Goal: Task Accomplishment & Management: Manage account settings

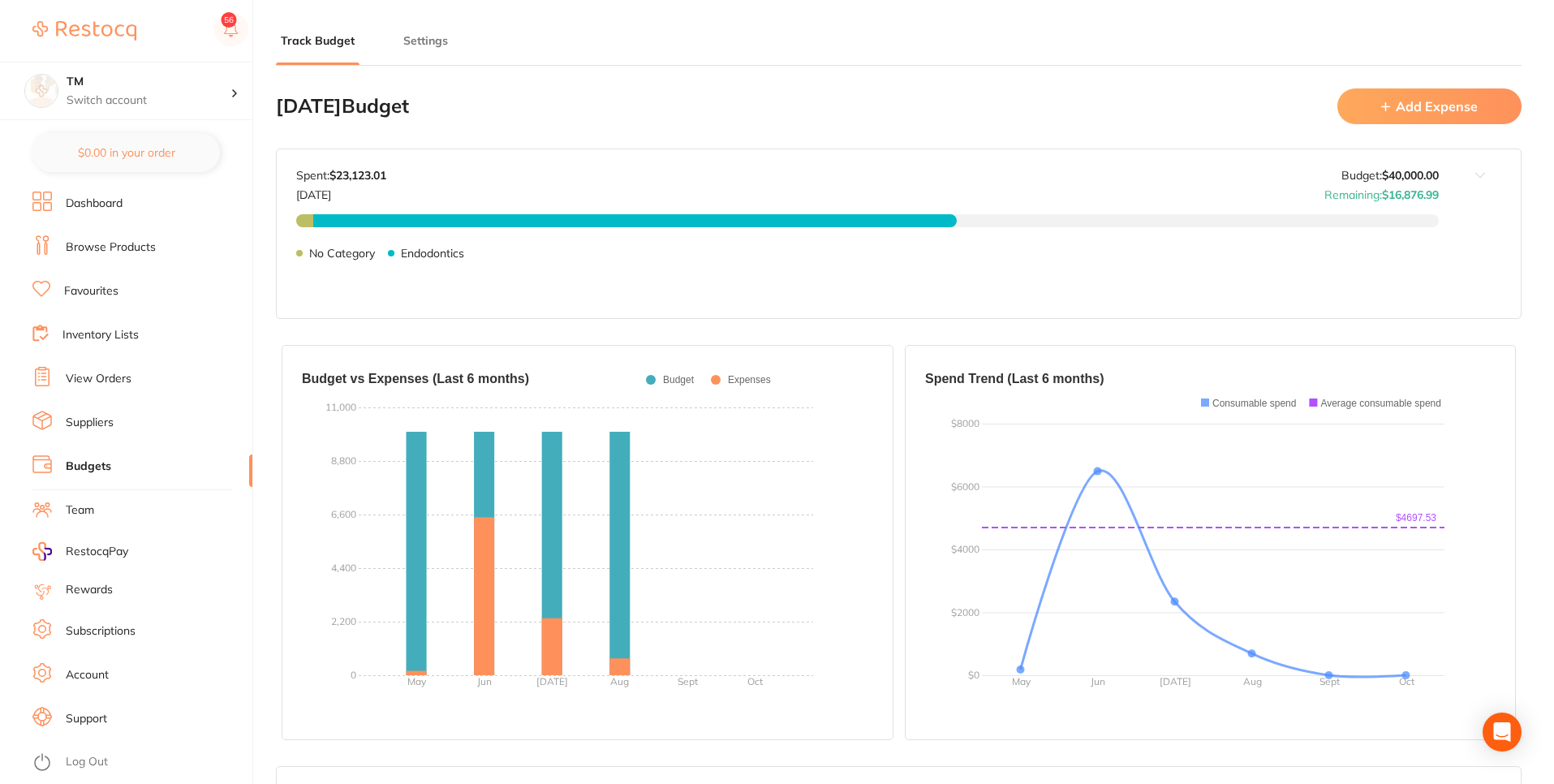
type input "10,000"
type input "40,000"
type input "0.0"
type input "40,000"
